Goal: Task Accomplishment & Management: Manage account settings

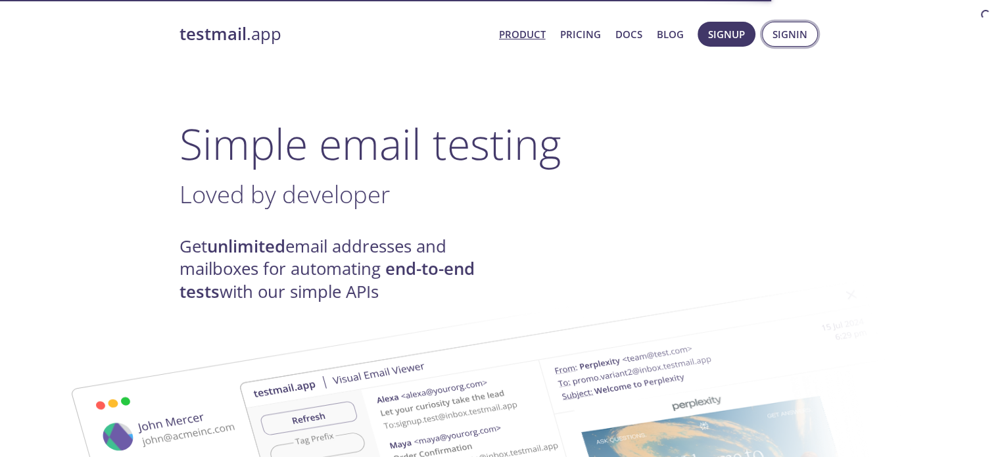
click at [791, 34] on span "Signin" at bounding box center [790, 34] width 35 height 17
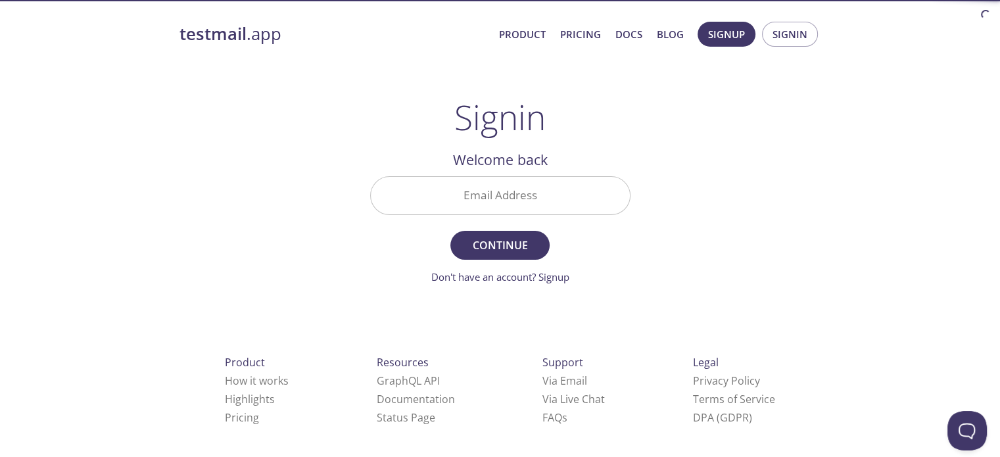
click at [560, 174] on div "Email Address" at bounding box center [500, 195] width 271 height 49
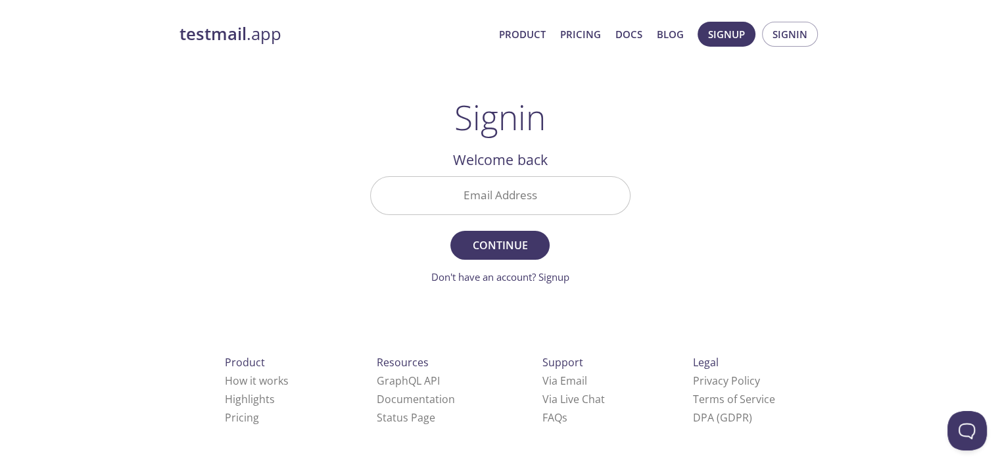
click at [542, 191] on input "Email Address" at bounding box center [500, 195] width 259 height 37
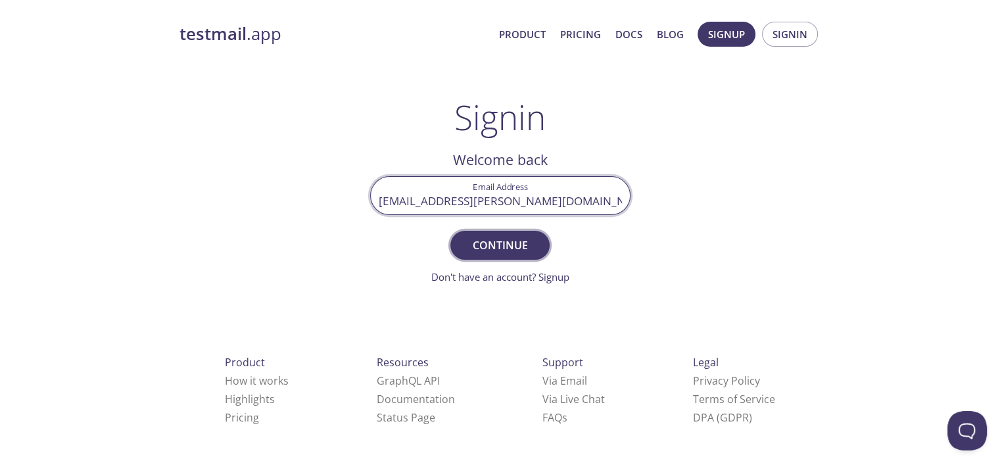
type input "[EMAIL_ADDRESS][PERSON_NAME][DOMAIN_NAME]"
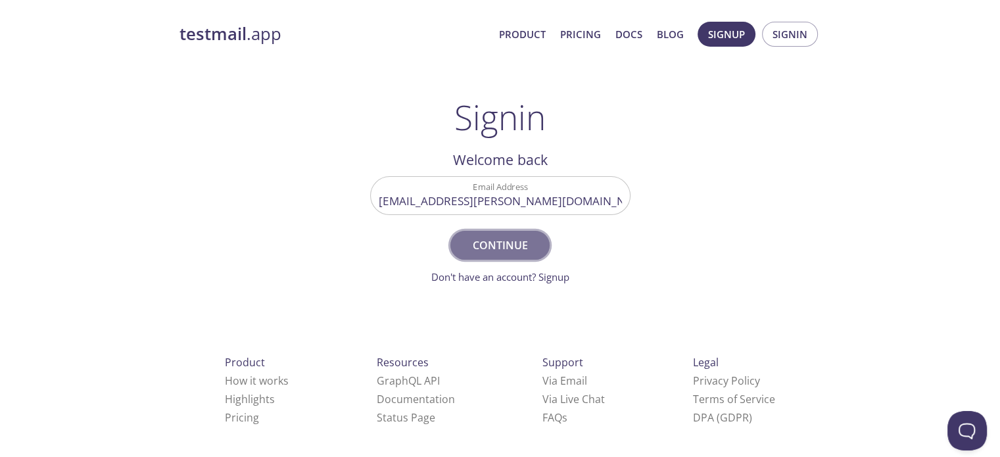
click at [483, 236] on span "Continue" at bounding box center [500, 245] width 70 height 18
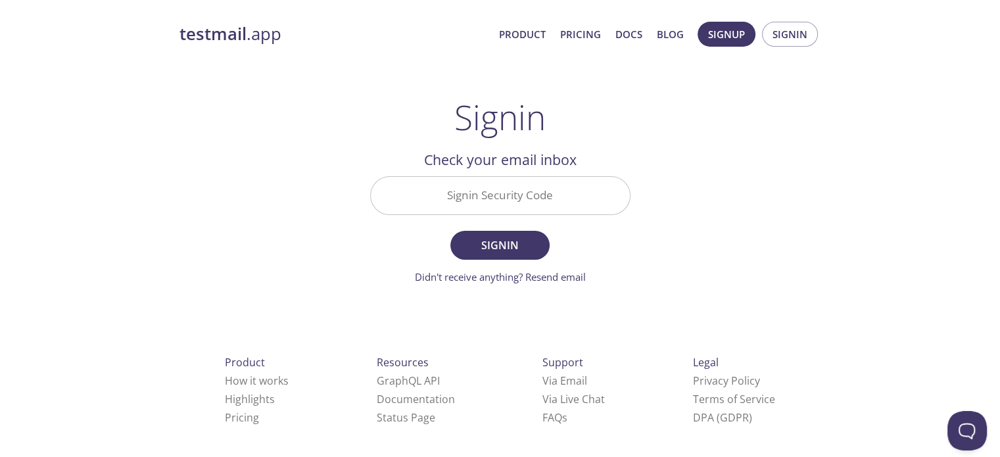
click at [473, 189] on input "Signin Security Code" at bounding box center [500, 195] width 259 height 37
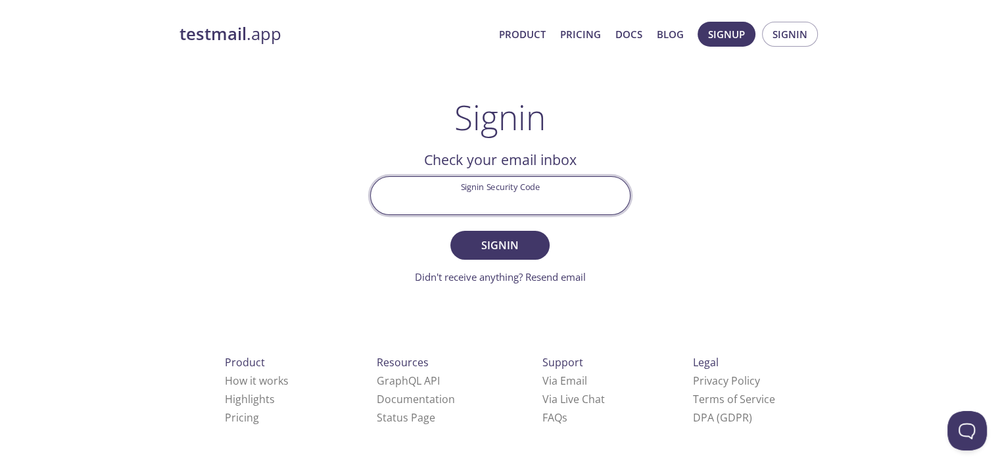
paste input "UMU16TZ"
type input "UMU16TZ"
click at [489, 239] on span "Signin" at bounding box center [500, 245] width 70 height 18
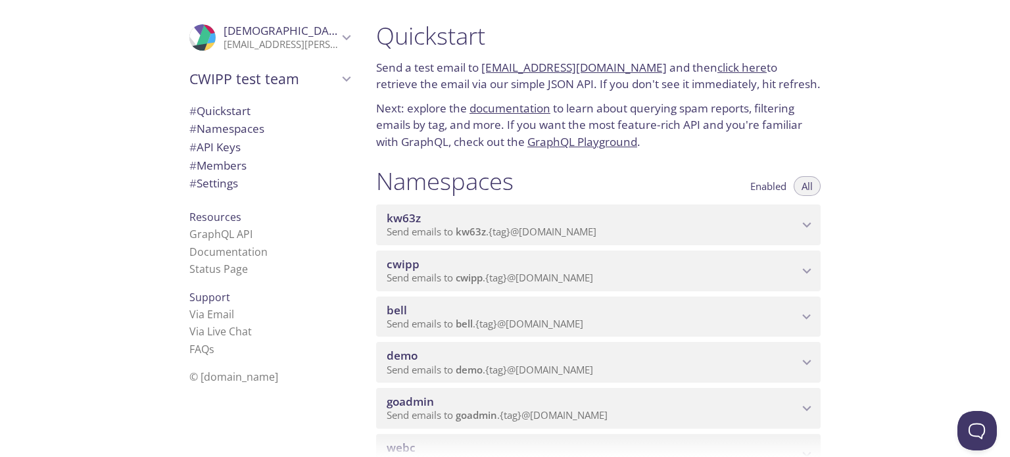
scroll to position [132, 0]
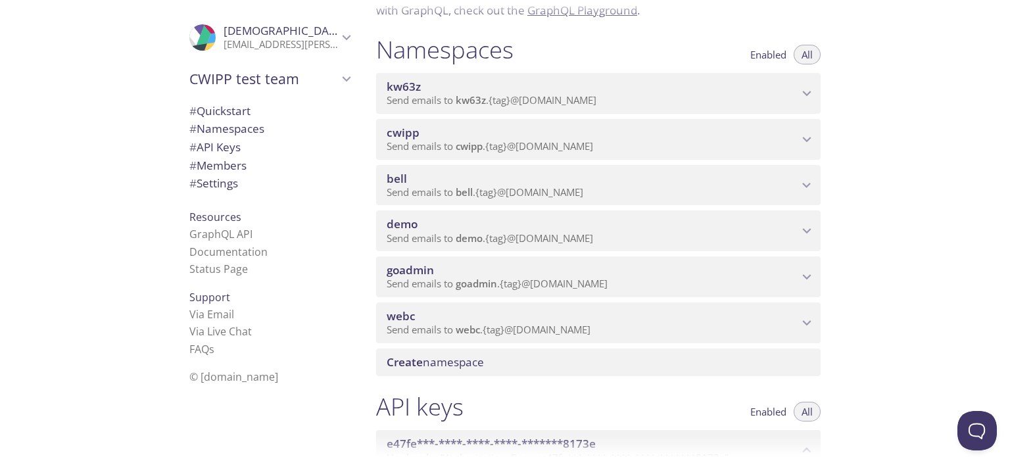
click at [606, 153] on div "cwipp Send emails to cwipp . {tag} @[DOMAIN_NAME]" at bounding box center [598, 139] width 445 height 41
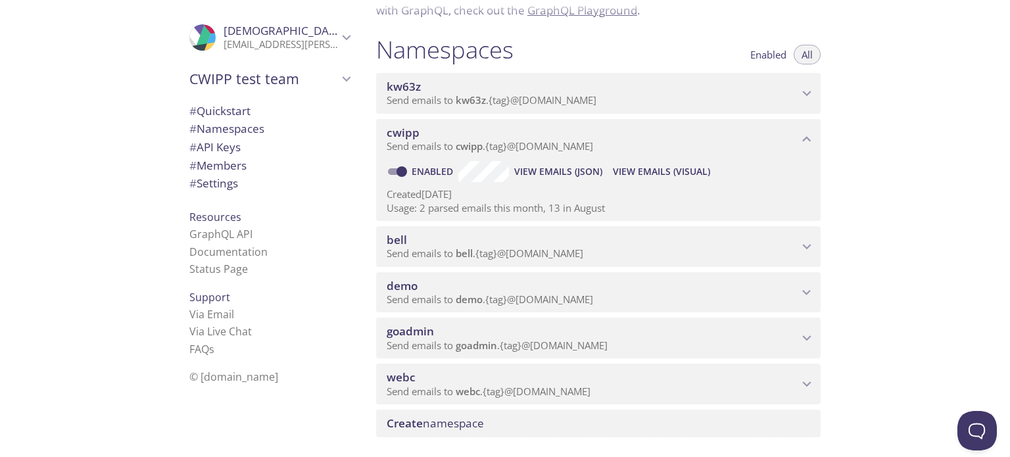
click at [644, 170] on span "View Emails (Visual)" at bounding box center [661, 172] width 97 height 16
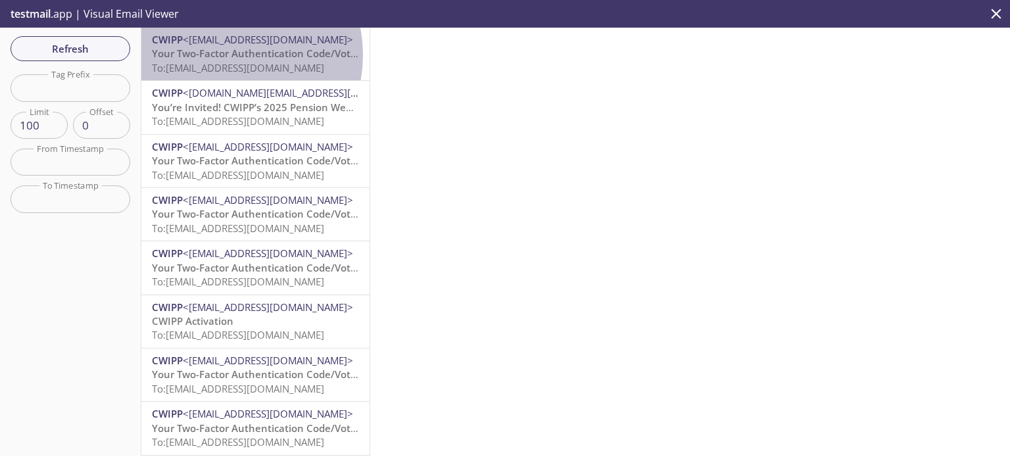
click at [220, 55] on span "Your Two-Factor Authentication Code/Votre code d'authentification à deux facteu…" at bounding box center [351, 53] width 399 height 13
